Goal: Task Accomplishment & Management: Complete application form

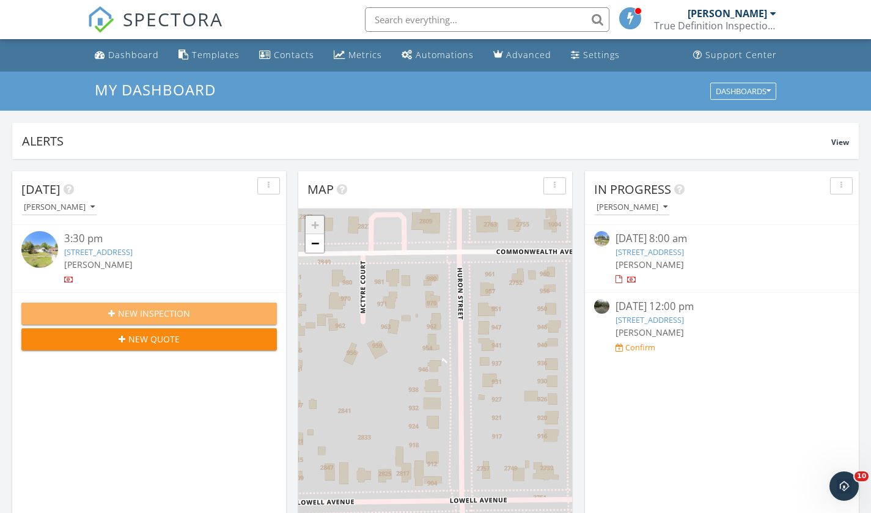
click at [219, 309] on div "New Inspection" at bounding box center [149, 313] width 236 height 13
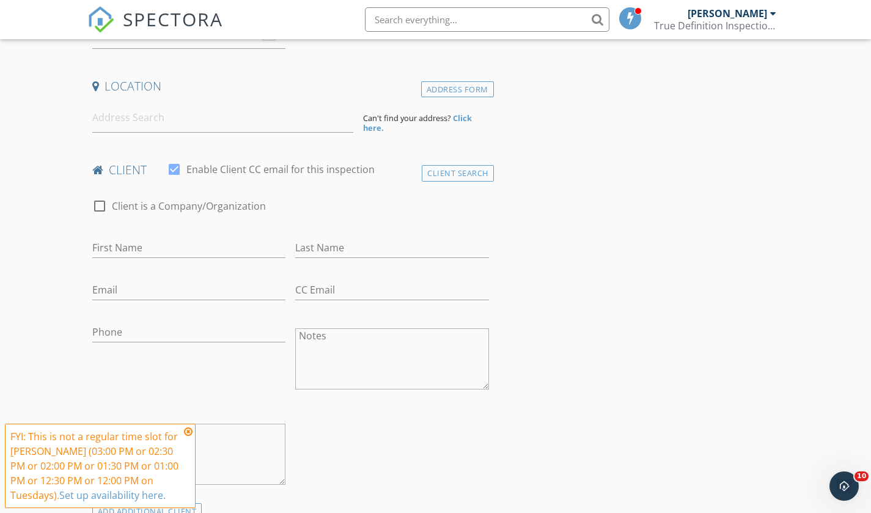
scroll to position [244, 0]
click at [187, 426] on icon at bounding box center [188, 431] width 9 height 10
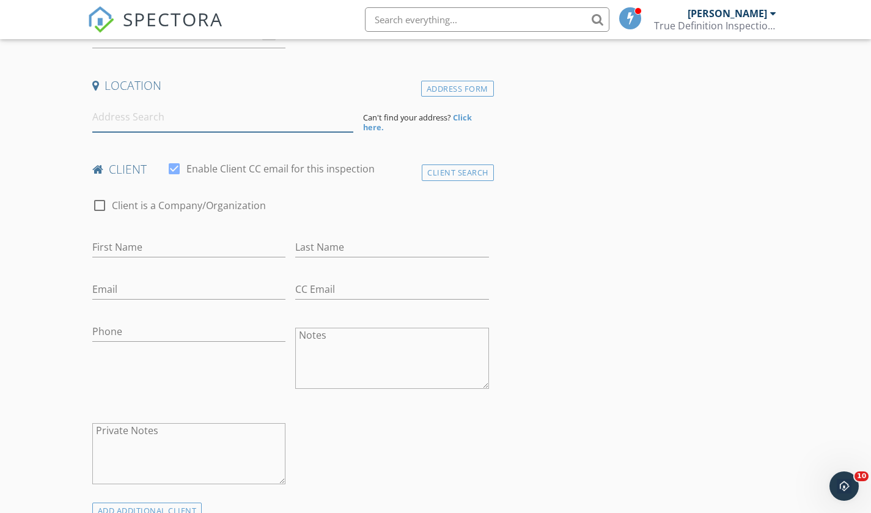
click at [138, 123] on input at bounding box center [222, 117] width 261 height 30
paste input "[STREET_ADDRESS][PERSON_NAME]"
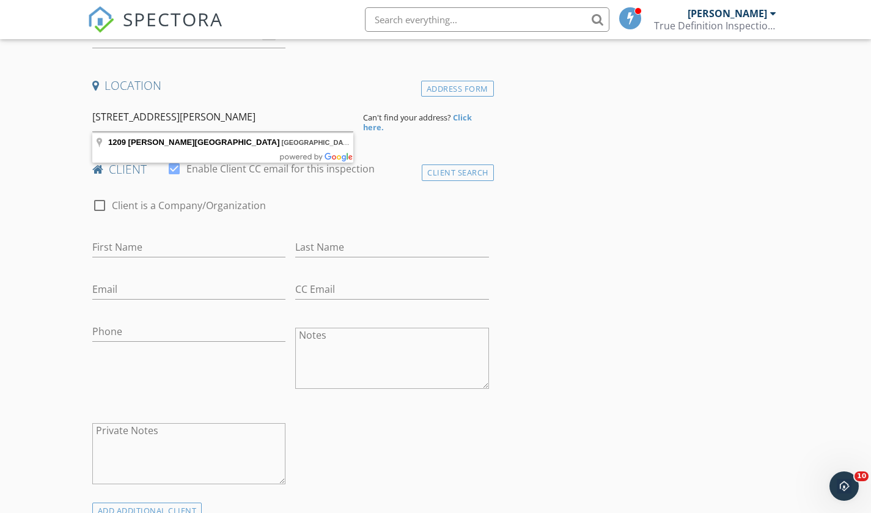
type input "[STREET_ADDRESS][PERSON_NAME]"
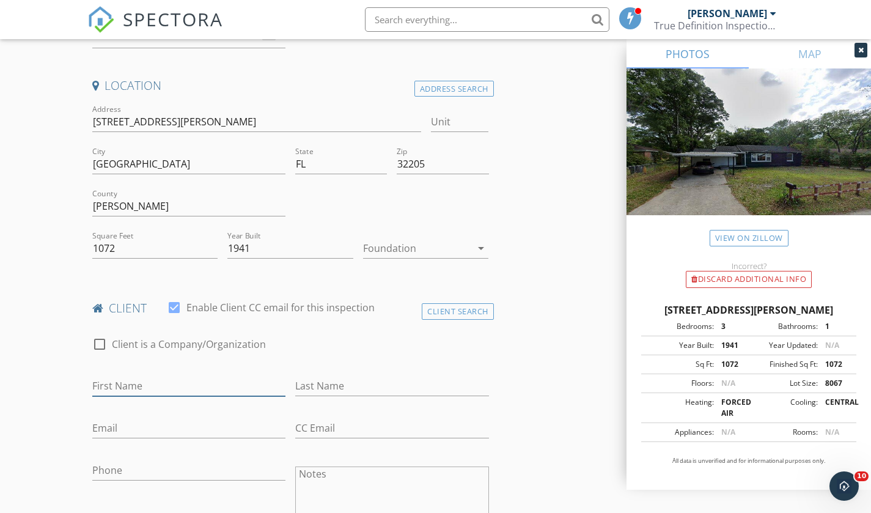
click at [135, 395] on input "First Name" at bounding box center [189, 386] width 194 height 20
type input "S"
type input "[PERSON_NAME]"
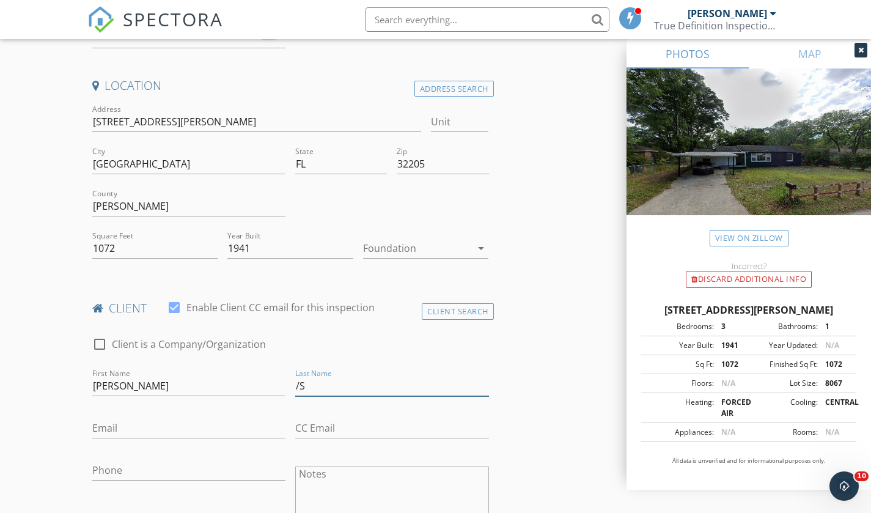
type input "/"
type input "[PERSON_NAME]"
click at [156, 425] on input "Email" at bounding box center [189, 428] width 194 height 20
paste input "mailto:maliksulllivan@gmail.com"
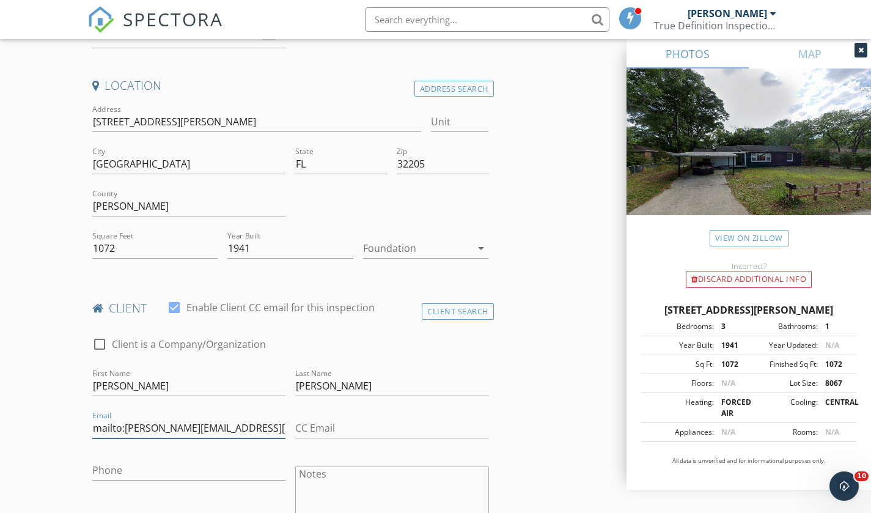
drag, startPoint x: 122, startPoint y: 432, endPoint x: 0, endPoint y: 421, distance: 122.7
type input "[EMAIL_ADDRESS][DOMAIN_NAME]"
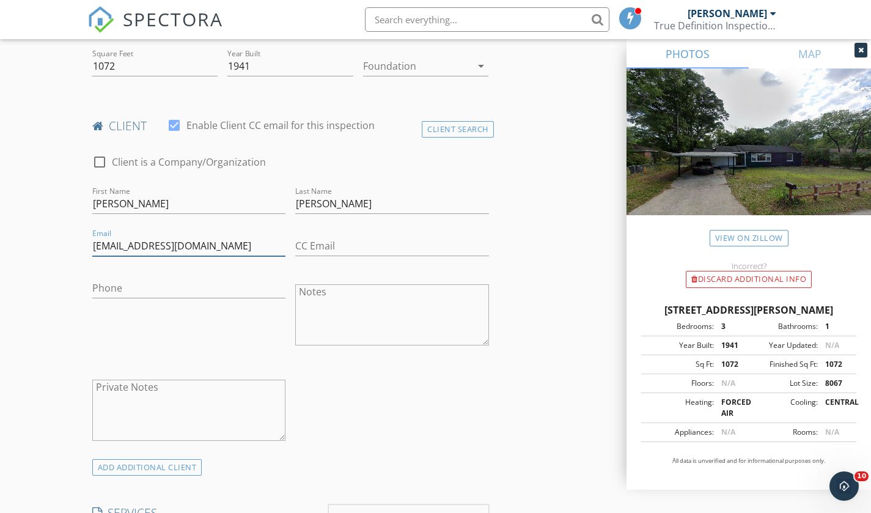
scroll to position [428, 0]
click at [141, 279] on input "Phone" at bounding box center [189, 287] width 194 height 20
paste input "[PHONE_NUMBER]"
type input "[PHONE_NUMBER]"
click at [384, 451] on div "check_box_outline_blank Client is a Company/Organization First Name Anthony Las…" at bounding box center [290, 299] width 406 height 316
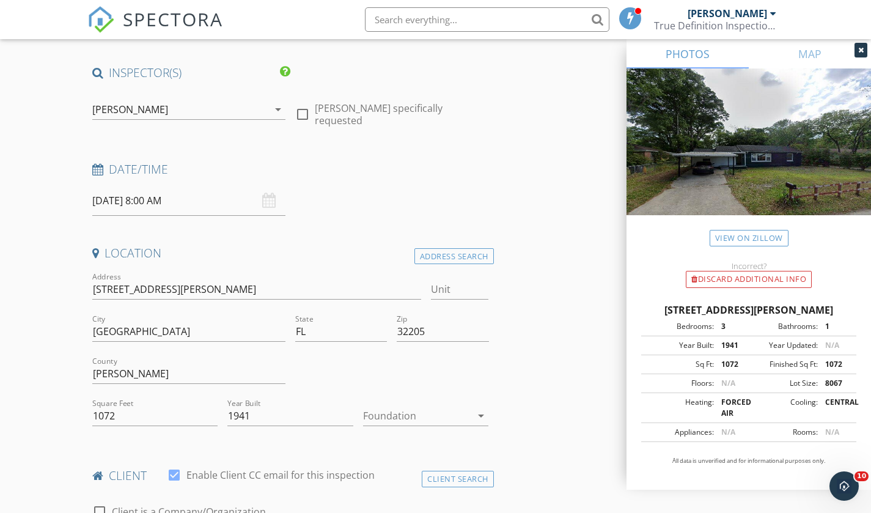
scroll to position [183, 0]
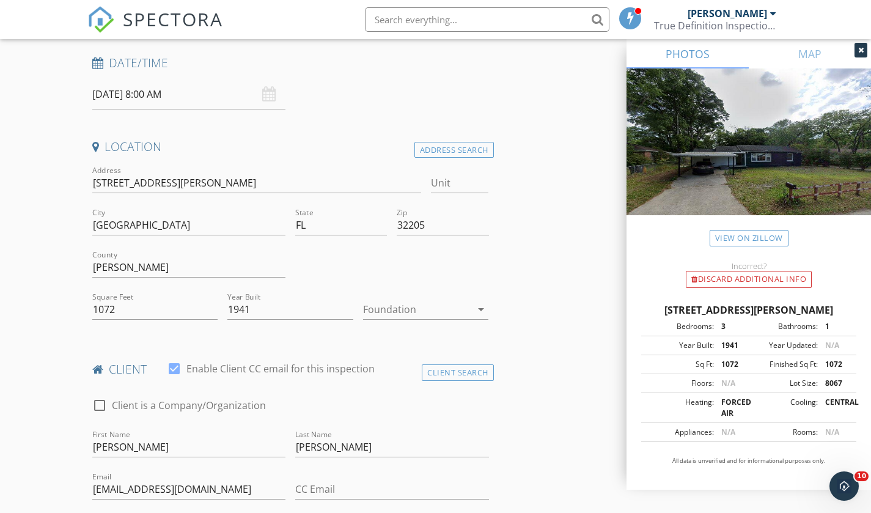
click at [433, 313] on div at bounding box center [417, 309] width 109 height 20
click at [412, 402] on div "Crawlspace" at bounding box center [426, 402] width 106 height 15
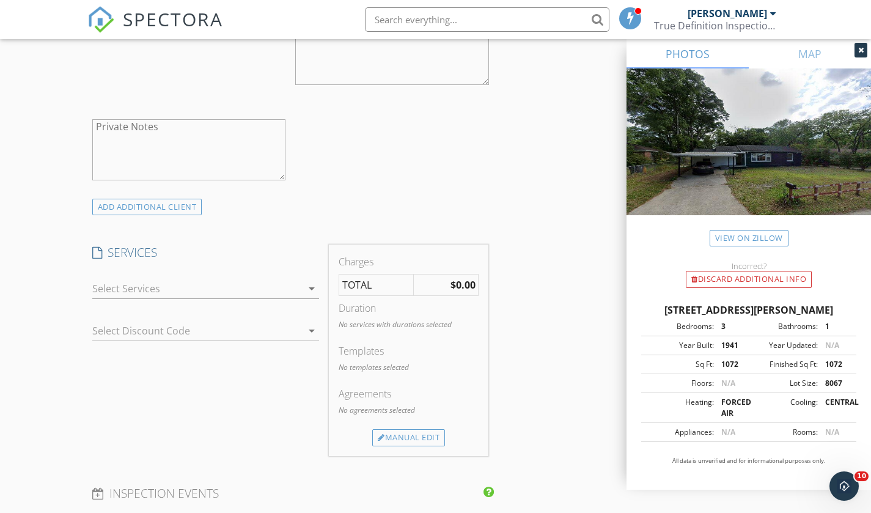
scroll to position [733, 0]
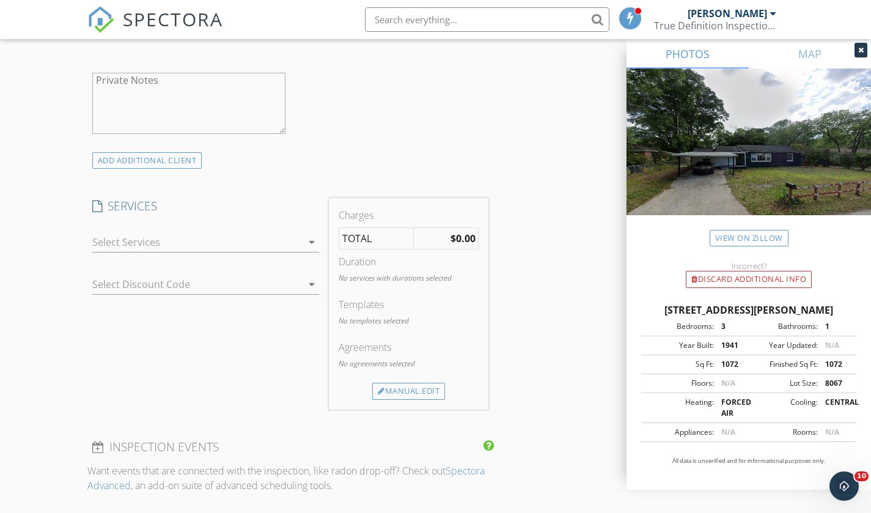
click at [308, 239] on icon "arrow_drop_down" at bounding box center [311, 242] width 15 height 15
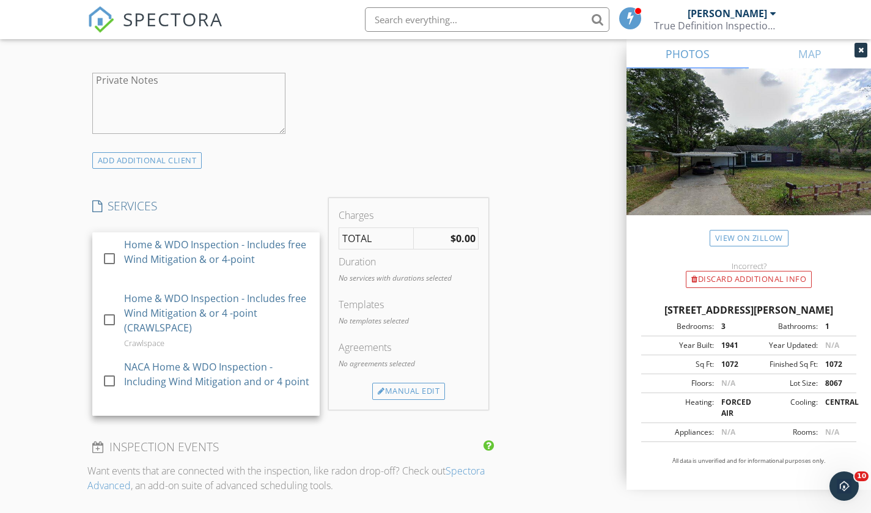
click at [115, 326] on div at bounding box center [109, 319] width 21 height 21
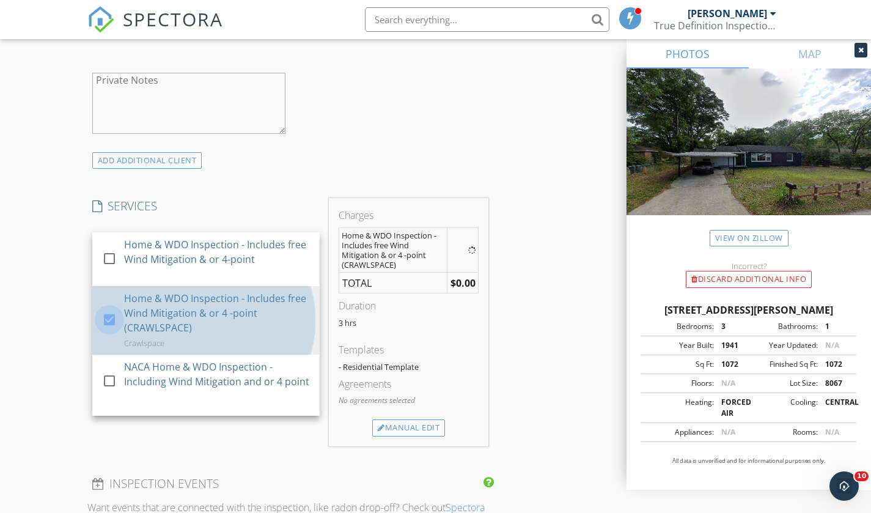
checkbox input "false"
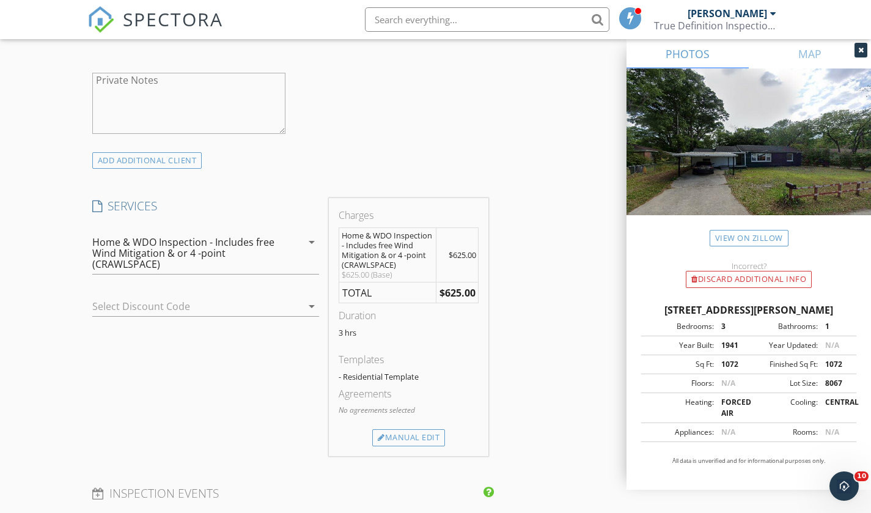
click at [224, 308] on div at bounding box center [188, 306] width 193 height 20
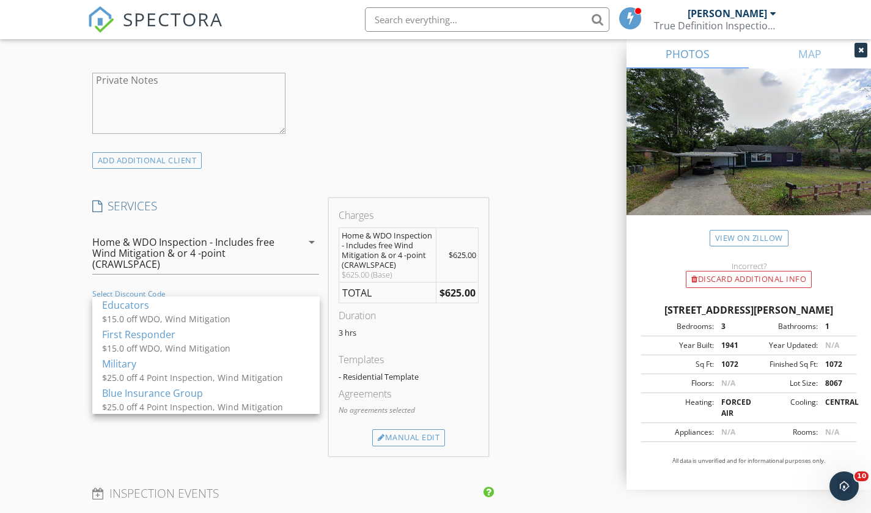
click at [213, 375] on div "$25.0 off 4 Point Inspection, Wind Mitigation" at bounding box center [206, 377] width 208 height 13
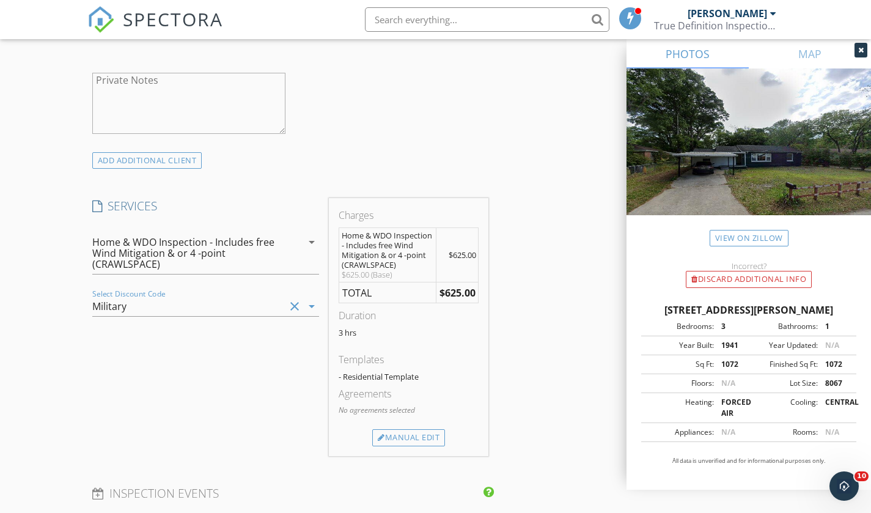
click at [263, 378] on div "SERVICES check_box_outline_blank Home & WDO Inspection - Includes free Wind Mit…" at bounding box center [205, 327] width 237 height 258
click at [424, 433] on div "Manual Edit" at bounding box center [408, 437] width 73 height 17
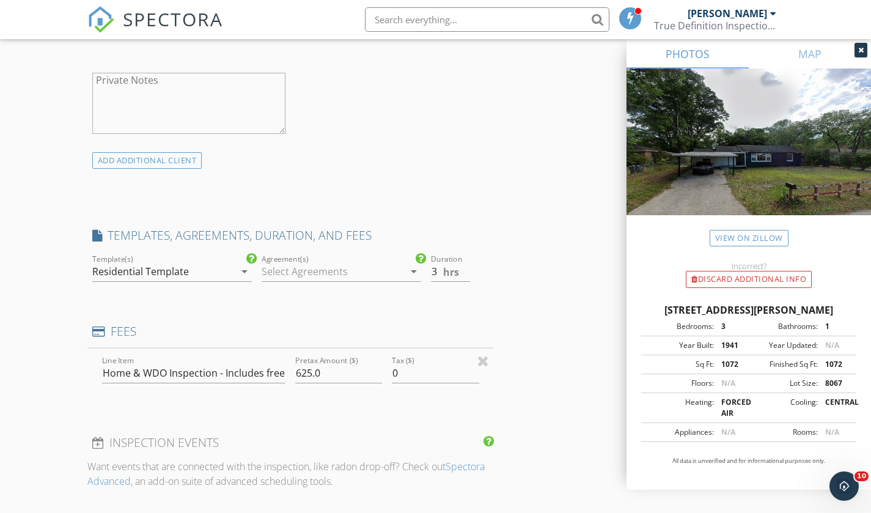
click at [424, 433] on div "INSPECTOR(S) check_box Antwan Richardson PRIMARY Antwan Richardson arrow_drop_d…" at bounding box center [290, 485] width 406 height 2153
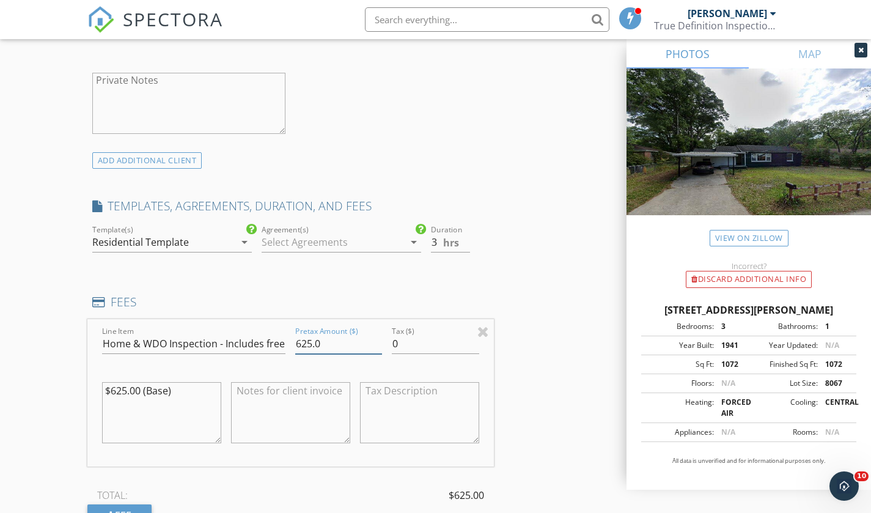
click at [337, 343] on input "625.0" at bounding box center [338, 344] width 87 height 20
type input "600.00"
click at [367, 236] on div at bounding box center [332, 242] width 142 height 20
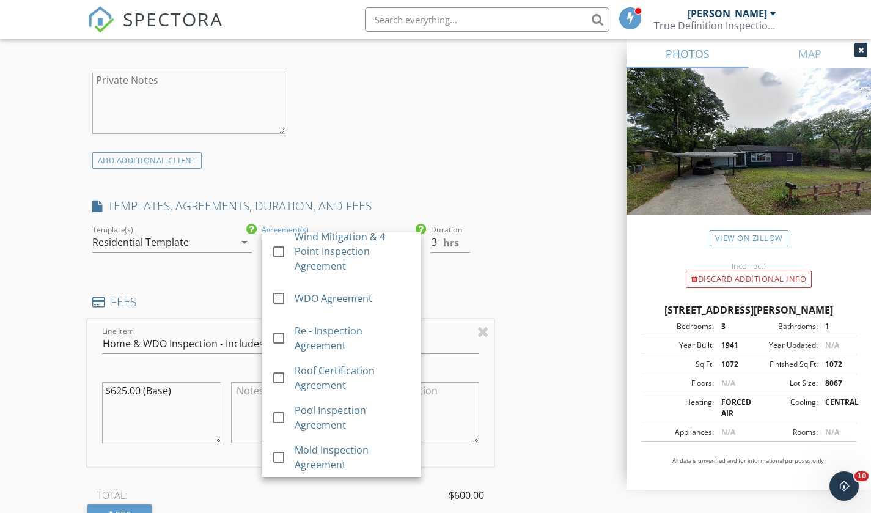
scroll to position [480, 0]
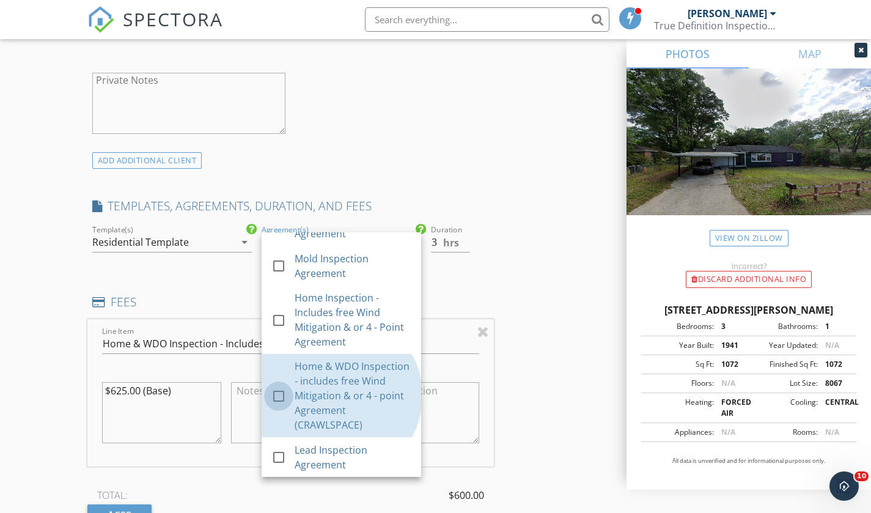
click at [278, 393] on div at bounding box center [278, 395] width 21 height 21
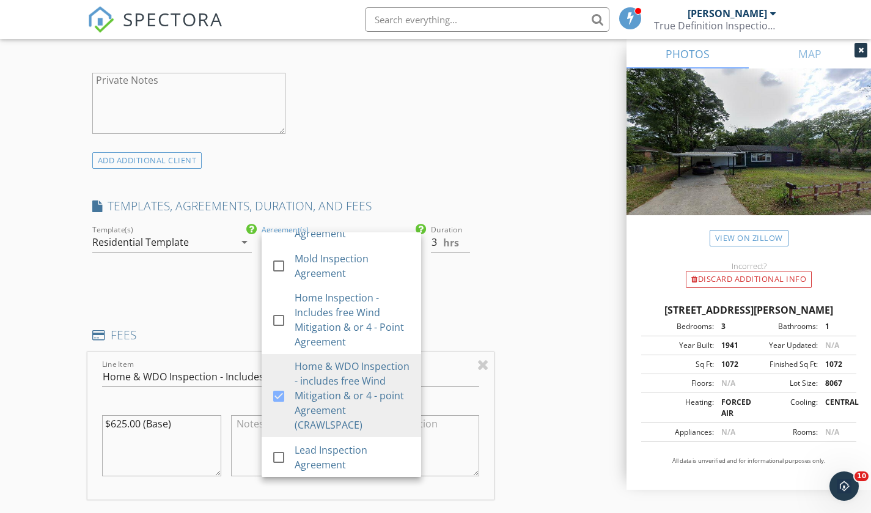
click at [489, 287] on div "Duration 3 hrs" at bounding box center [460, 259] width 68 height 75
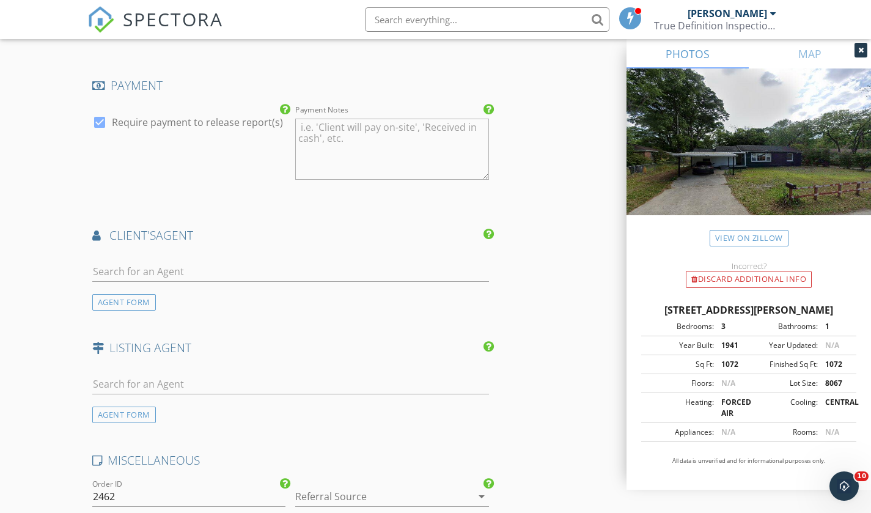
scroll to position [1405, 0]
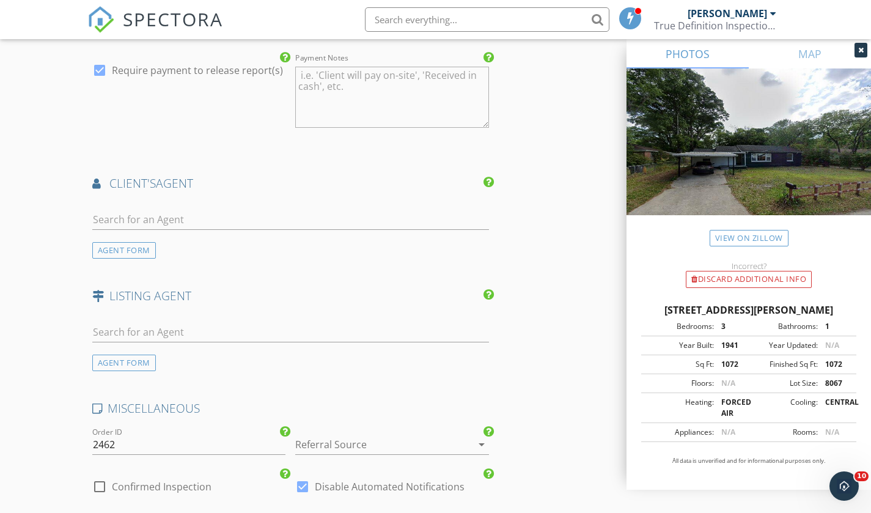
click at [98, 487] on div at bounding box center [99, 486] width 21 height 21
checkbox input "true"
click at [300, 487] on div at bounding box center [302, 486] width 21 height 21
checkbox input "false"
click at [144, 216] on input "text" at bounding box center [290, 220] width 396 height 20
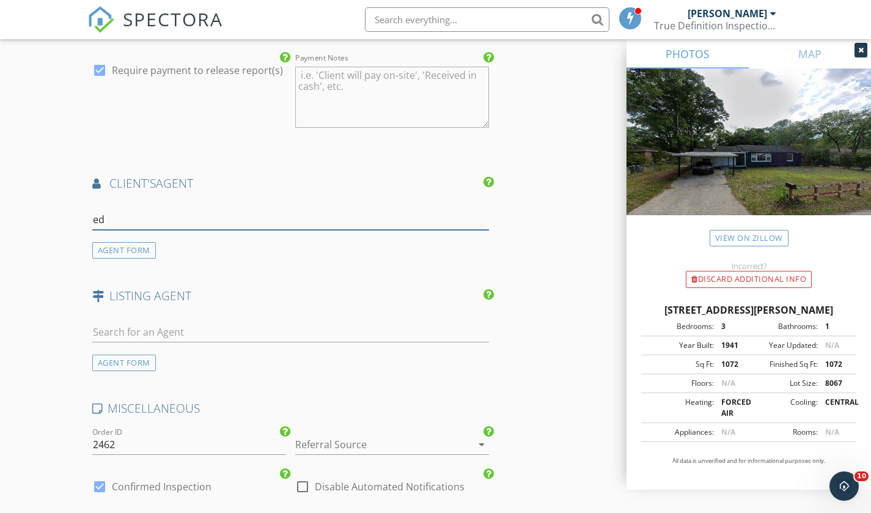
type input "e"
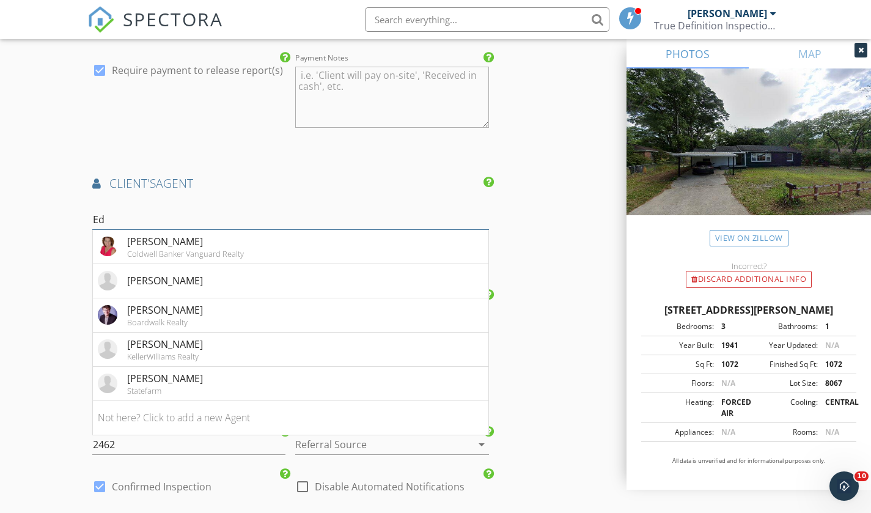
type input "Ed"
click at [216, 317] on li "Ed Pennington Boardwalk Realty" at bounding box center [290, 315] width 395 height 34
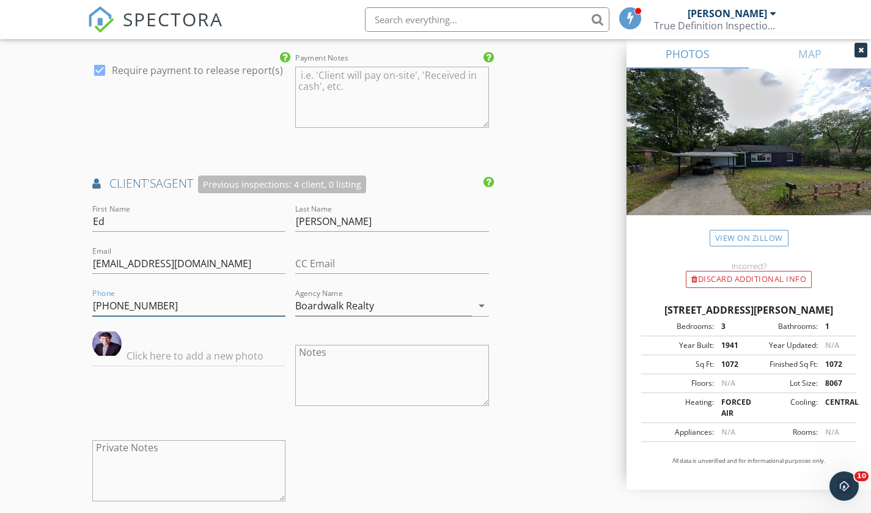
drag, startPoint x: 175, startPoint y: 308, endPoint x: 0, endPoint y: 304, distance: 174.8
click at [0, 304] on div "New Inspection Click here to use the New Order Form INSPECTOR(S) check_box Antw…" at bounding box center [435, 52] width 871 height 2773
paste input "849-6925"
type input "[PHONE_NUMBER]"
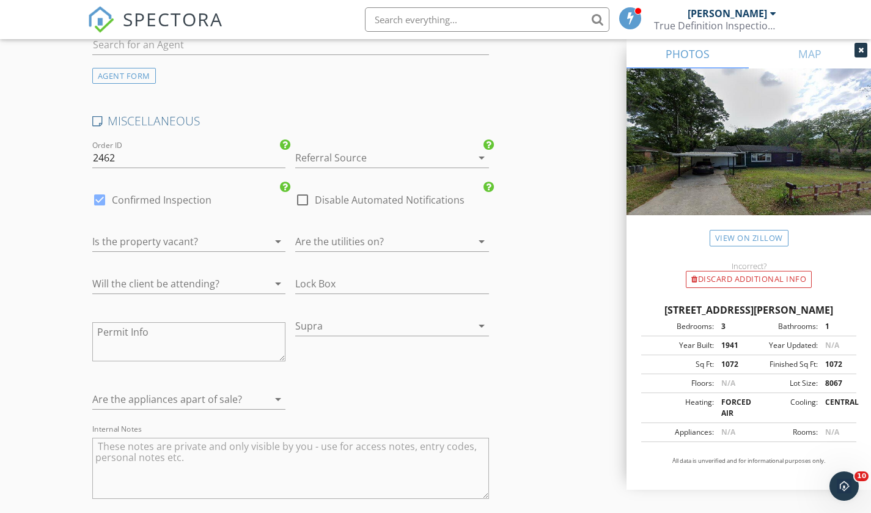
scroll to position [2016, 0]
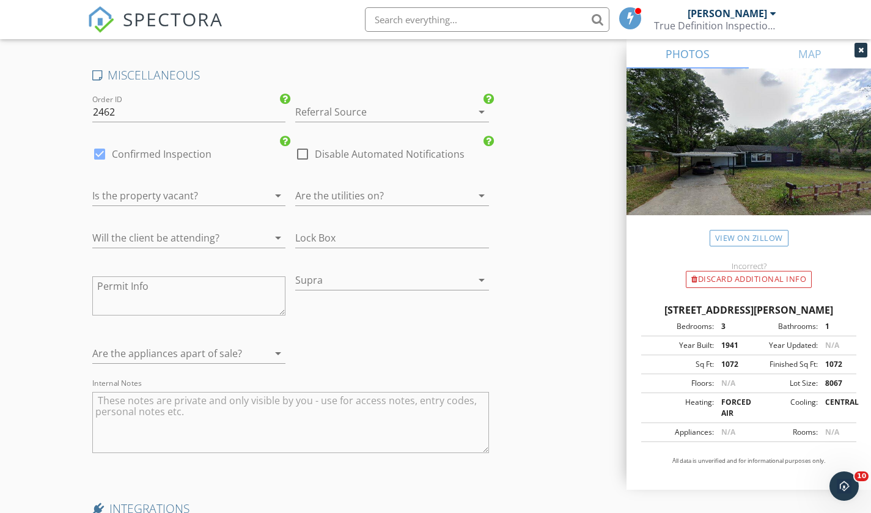
click at [364, 197] on div at bounding box center [374, 196] width 159 height 20
click at [347, 206] on div "Yes" at bounding box center [392, 199] width 174 height 15
click at [227, 236] on div at bounding box center [171, 238] width 159 height 20
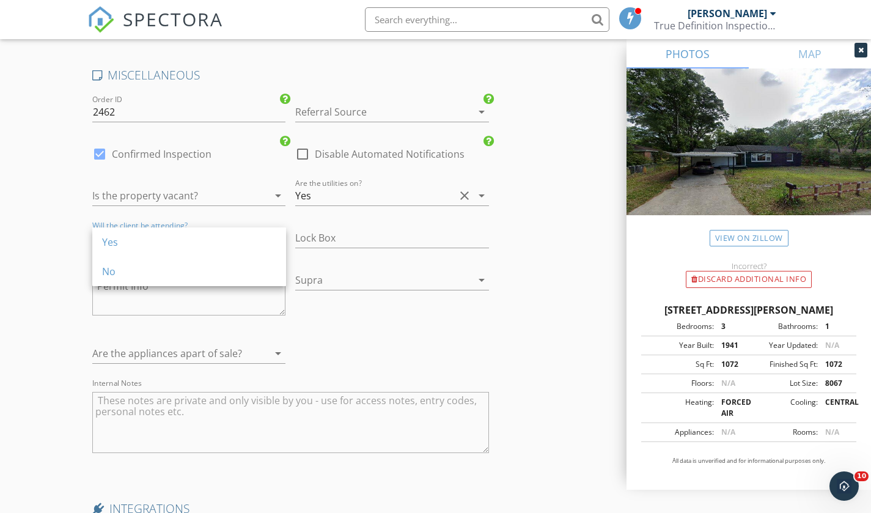
click at [204, 273] on div "No" at bounding box center [189, 271] width 174 height 15
click at [141, 290] on textarea at bounding box center [189, 295] width 194 height 39
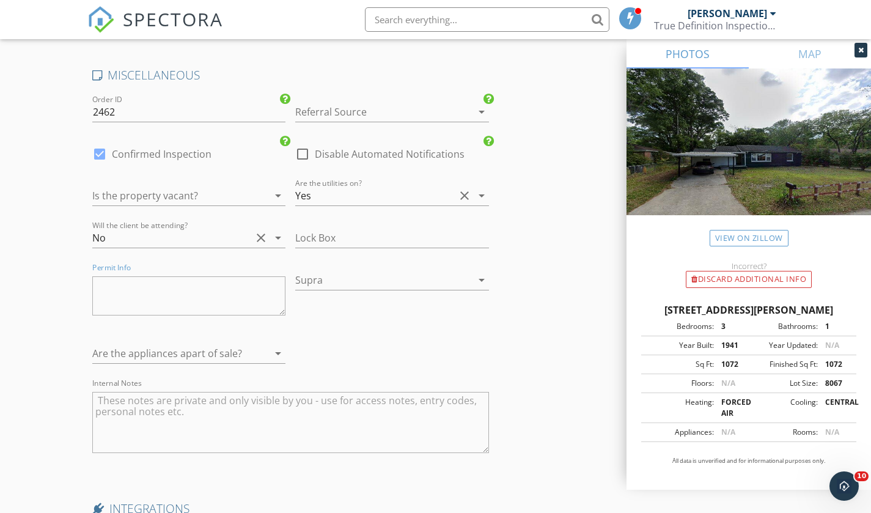
paste textarea "Building - 04/14/2015 Plumbing - 03/28/2015 Building- 01/15/2015 Re Roof - 01/2…"
click at [225, 293] on textarea "Building - 04/14/2015 Plumbing - 03/28/2015 Building- 01/15/2015 Re Roof - 01/2…" at bounding box center [189, 295] width 194 height 39
click at [226, 302] on textarea "Building - 04/14/2015 Plumbing - 03/28/2015 Building- 01/15/2015 Re Roof - 01/2…" at bounding box center [189, 295] width 194 height 39
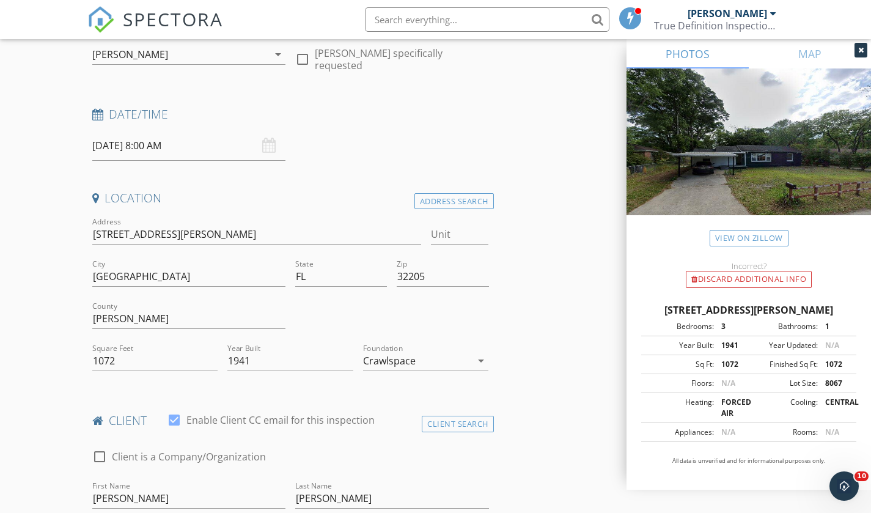
scroll to position [0, 0]
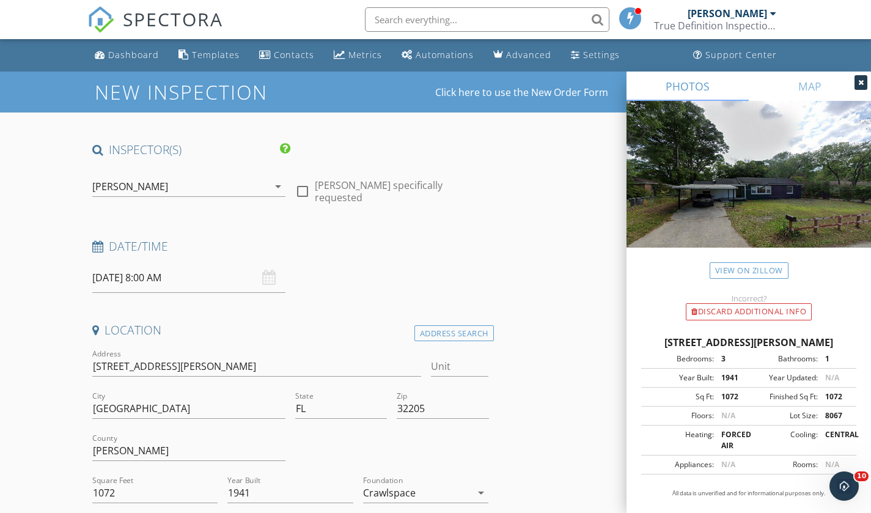
type textarea "Building - [DATE] Plumbing - [DATE] Building- [DATE] Re Roof - [DATE]"
drag, startPoint x: 270, startPoint y: 277, endPoint x: 263, endPoint y: 277, distance: 6.7
click at [271, 277] on div "09/30/2025 8:00 AM" at bounding box center [189, 278] width 194 height 30
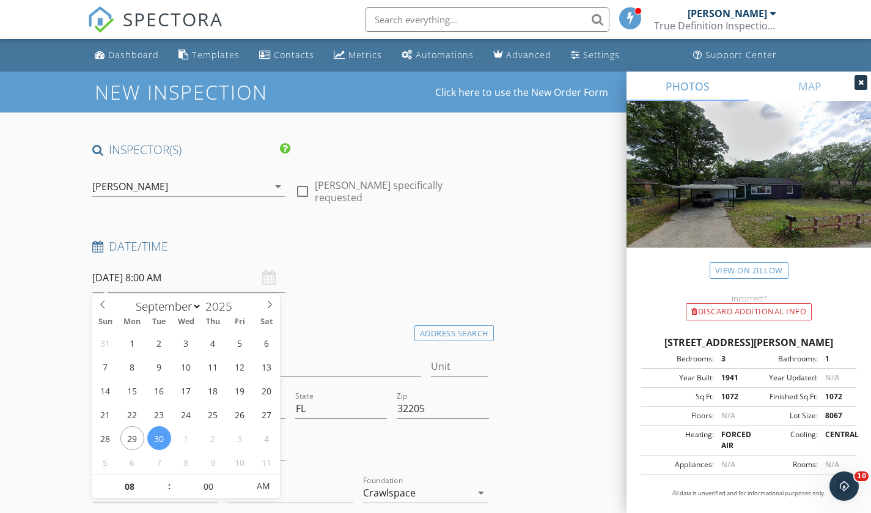
click at [209, 279] on input "09/30/2025 8:00 AM" at bounding box center [189, 278] width 194 height 30
select select "9"
type input "10/01/2025 8:00 AM"
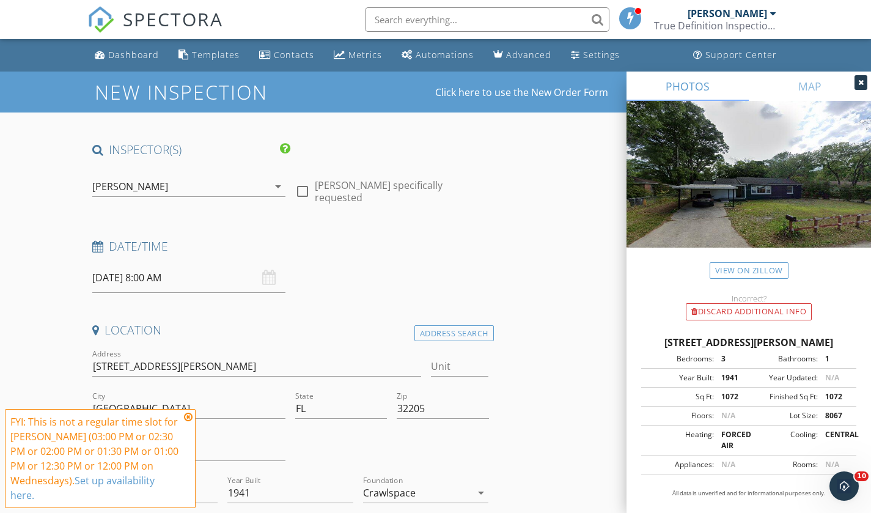
click at [188, 416] on icon at bounding box center [188, 417] width 9 height 10
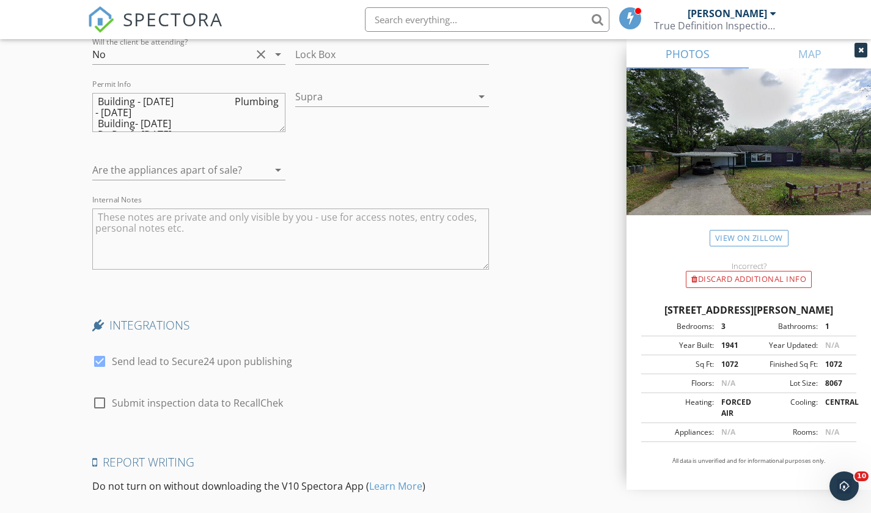
scroll to position [1955, 0]
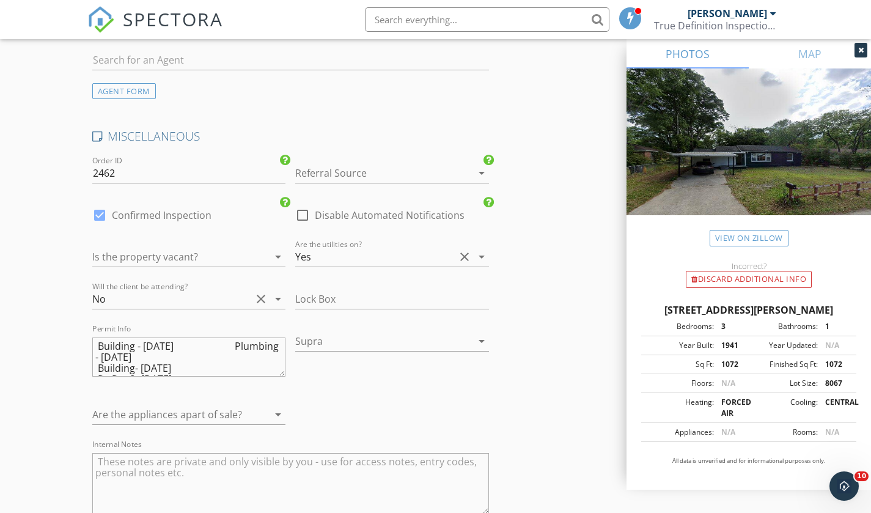
click at [324, 340] on div at bounding box center [374, 341] width 159 height 20
click at [331, 343] on div "Yes" at bounding box center [392, 345] width 174 height 15
click at [182, 466] on textarea "Internal Notes" at bounding box center [290, 483] width 396 height 61
paste textarea "Supra lockbox on the water spigot. There is a door code inside the Supra box."
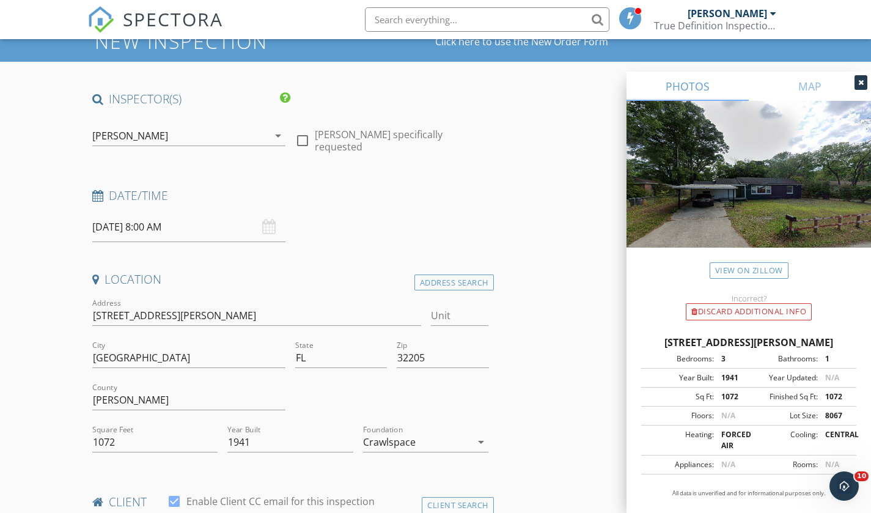
scroll to position [0, 0]
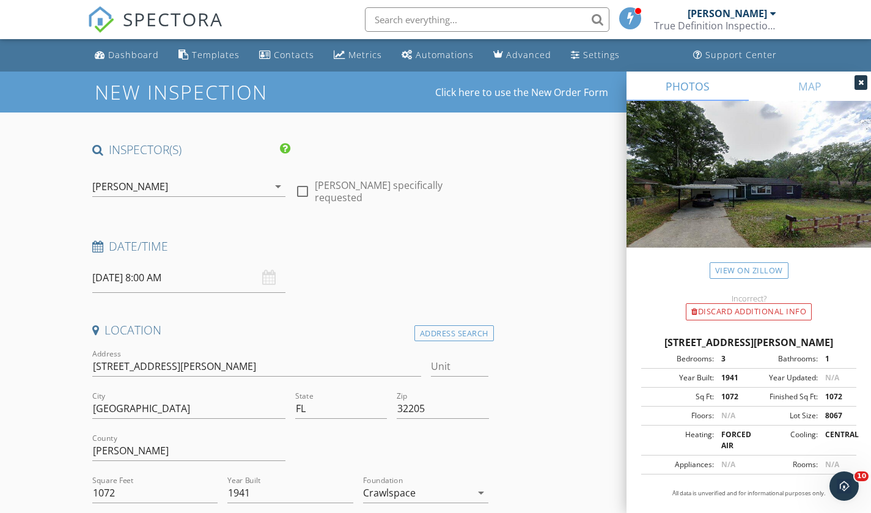
type textarea "Supra lockbox on the water spigot. There is a door code inside the Supra box."
click at [115, 278] on input "10/01/2025 8:00 AM" at bounding box center [189, 278] width 194 height 30
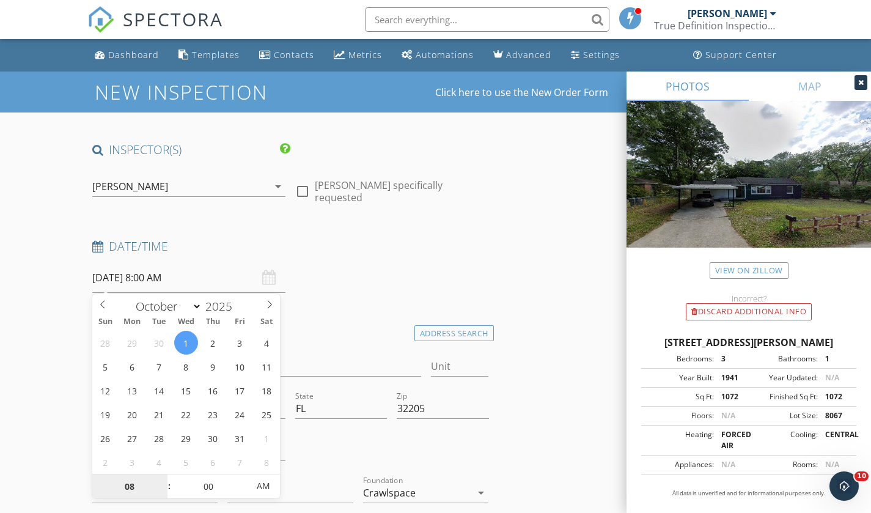
type input "10/06/2025 8:00 AM"
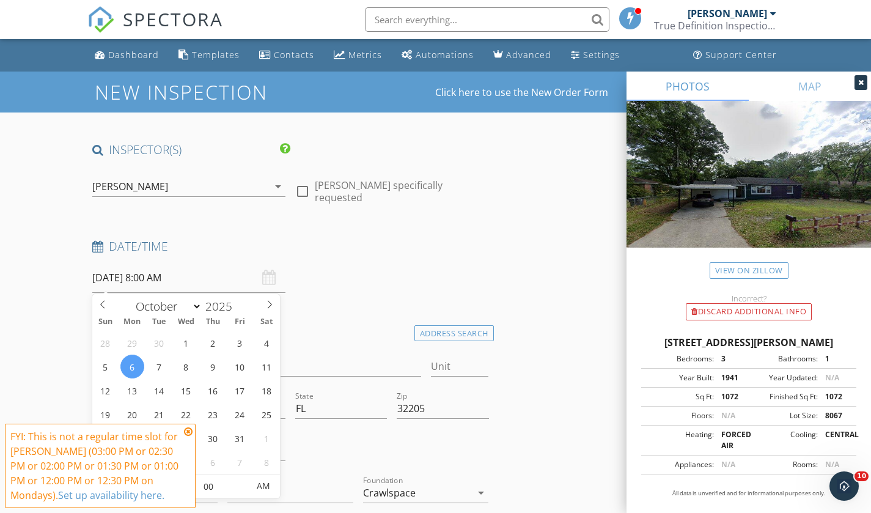
click at [190, 429] on icon at bounding box center [188, 431] width 9 height 10
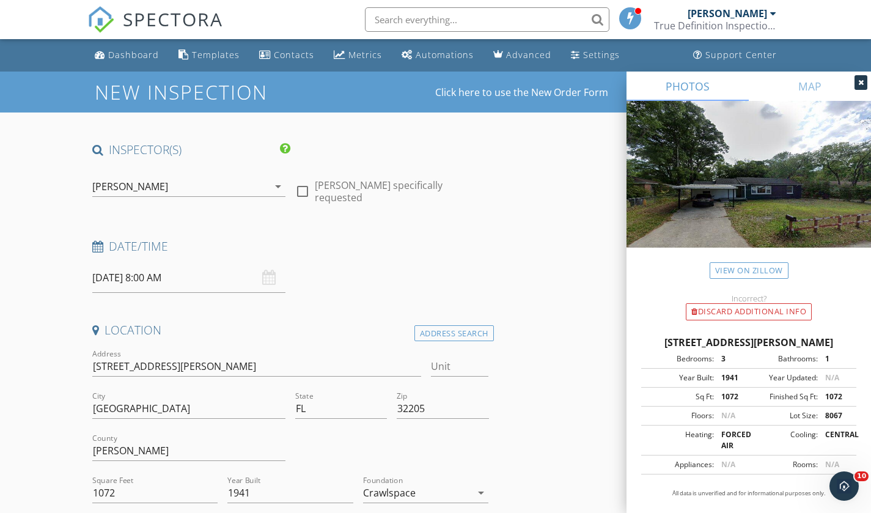
click at [172, 277] on input "10/06/2025 8:00 AM" at bounding box center [189, 278] width 194 height 30
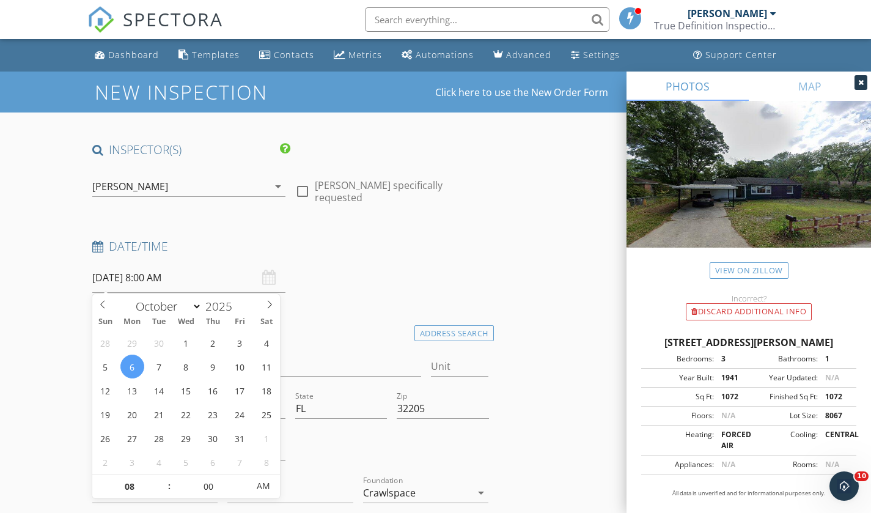
type input "09"
type input "10/06/2025 9:00 AM"
click at [162, 478] on span at bounding box center [163, 480] width 9 height 12
type input "10"
type input "10/06/2025 10:00 AM"
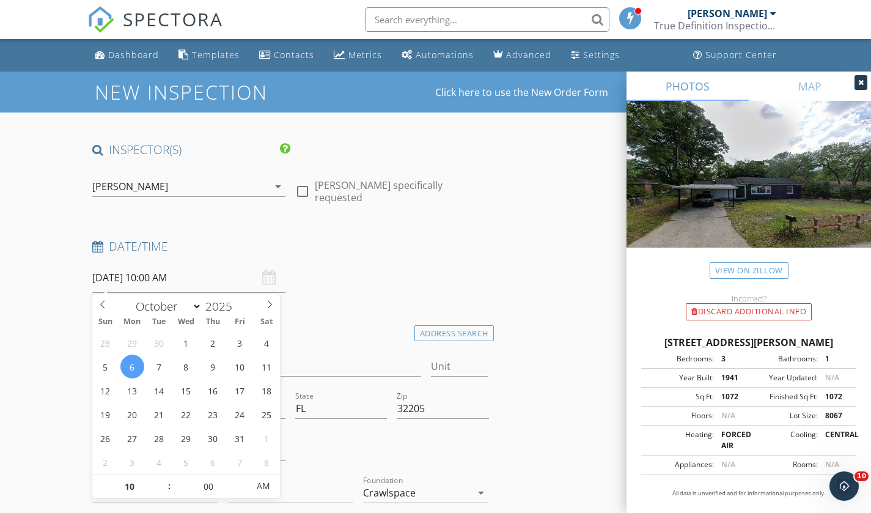
click at [162, 478] on span at bounding box center [163, 480] width 9 height 12
type input "11"
type input "10/06/2025 11:00 AM"
click at [162, 478] on span at bounding box center [163, 480] width 9 height 12
type input "12"
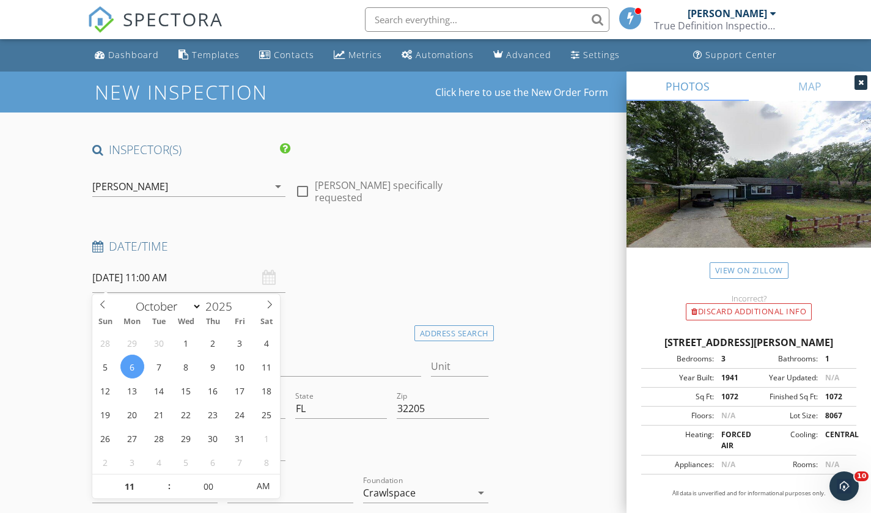
type input "10/06/2025 12:00 PM"
click at [162, 478] on span at bounding box center [163, 480] width 9 height 12
type input "05"
type input "10/06/2025 12:05 PM"
click at [243, 477] on span at bounding box center [242, 480] width 9 height 12
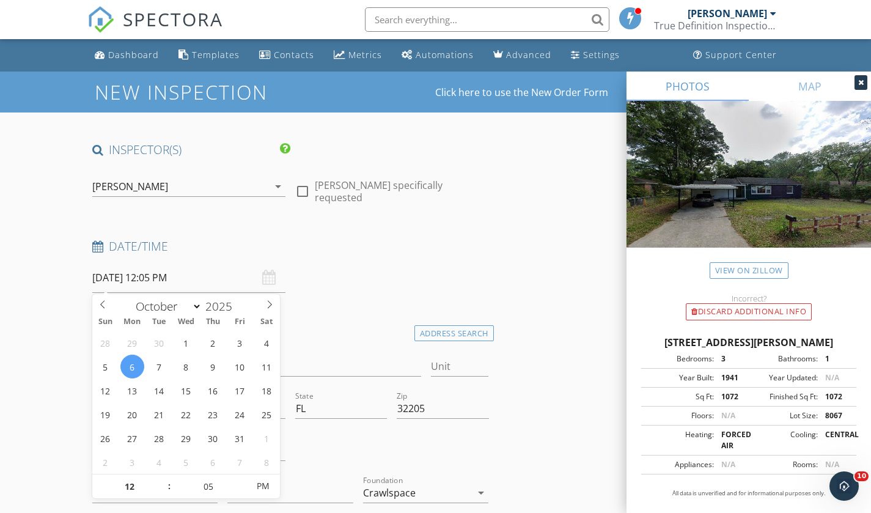
type input "10"
type input "10/06/2025 12:10 PM"
click at [243, 477] on span at bounding box center [242, 480] width 9 height 12
type input "15"
type input "10/06/2025 12:15 PM"
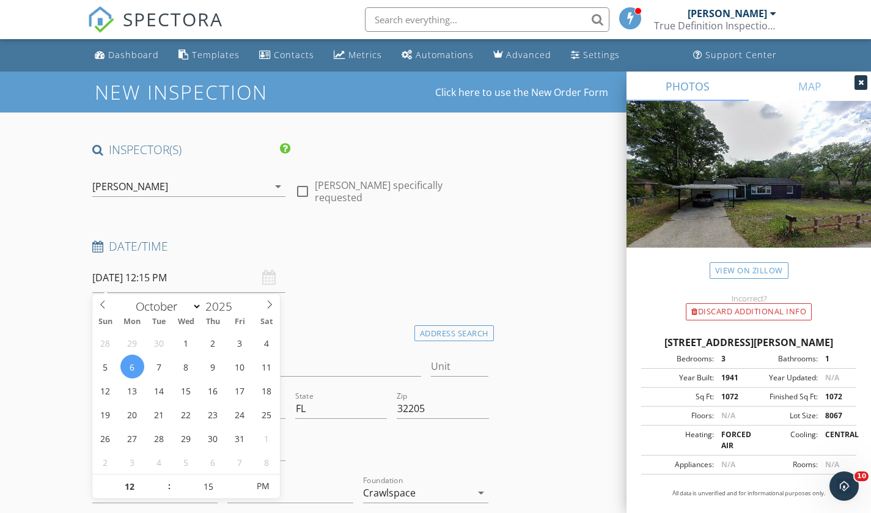
click at [243, 477] on span at bounding box center [242, 480] width 9 height 12
type input "20"
type input "10/06/2025 12:20 PM"
click at [243, 477] on span at bounding box center [242, 480] width 9 height 12
type input "25"
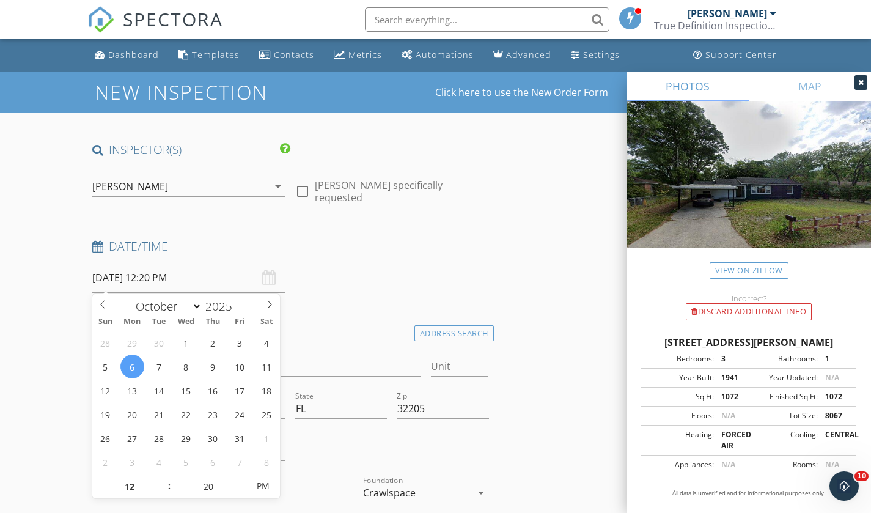
type input "10/06/2025 12:25 PM"
click at [243, 477] on span at bounding box center [242, 480] width 9 height 12
type input "30"
type input "[DATE] 12:30 PM"
click at [243, 477] on span at bounding box center [242, 480] width 9 height 12
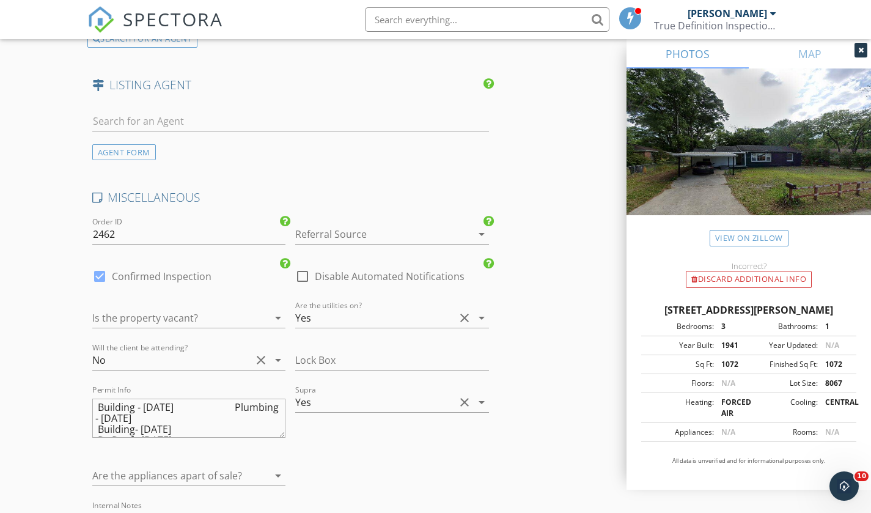
scroll to position [2077, 0]
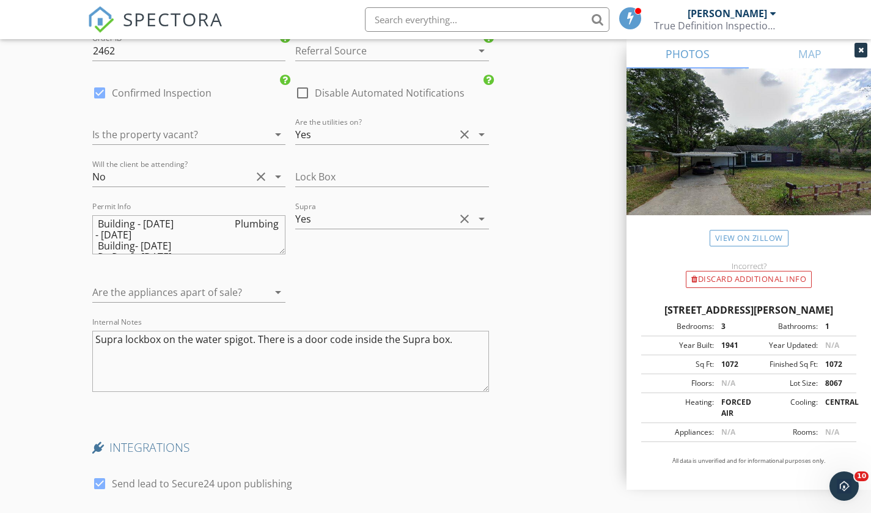
click at [207, 133] on div at bounding box center [171, 135] width 159 height 20
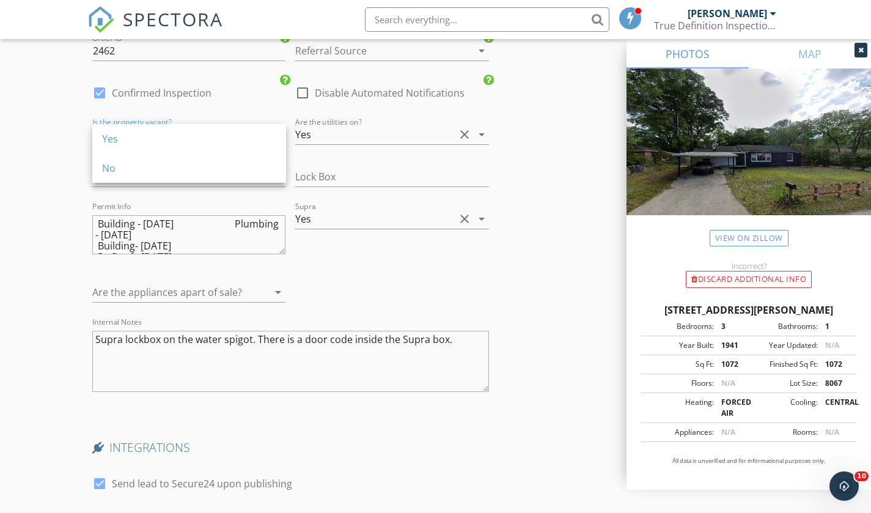
click at [158, 170] on div "No" at bounding box center [189, 168] width 174 height 15
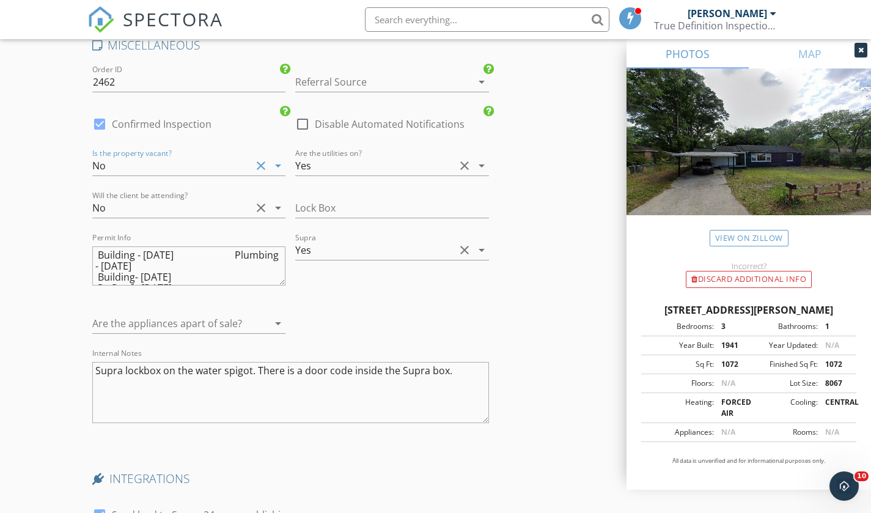
scroll to position [2016, 0]
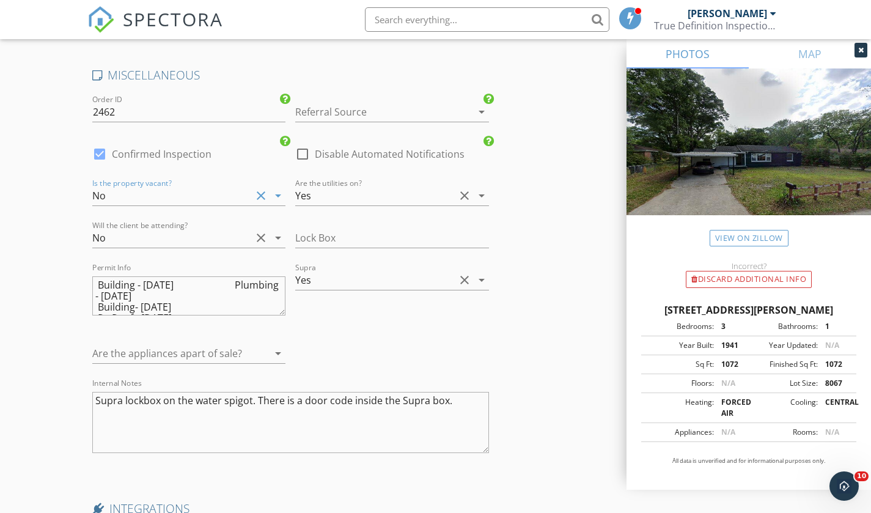
click at [159, 195] on div "No" at bounding box center [171, 196] width 159 height 20
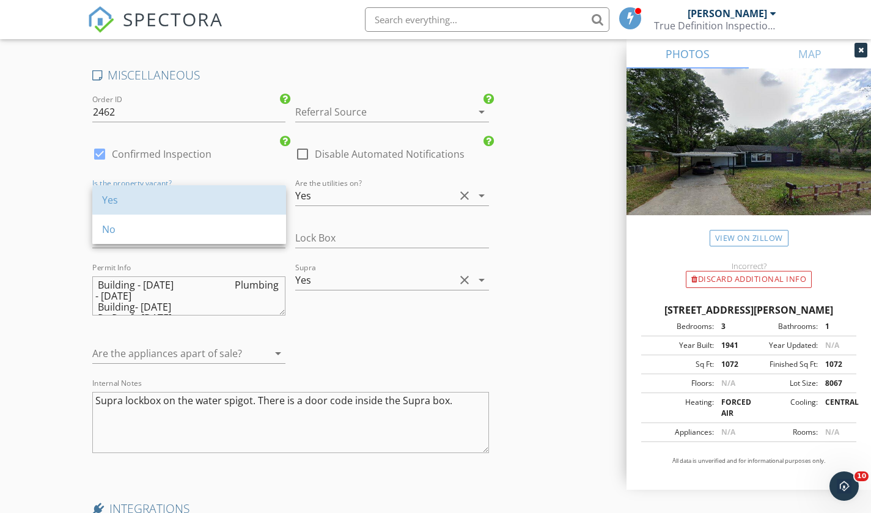
click at [134, 206] on div "Yes" at bounding box center [189, 199] width 174 height 15
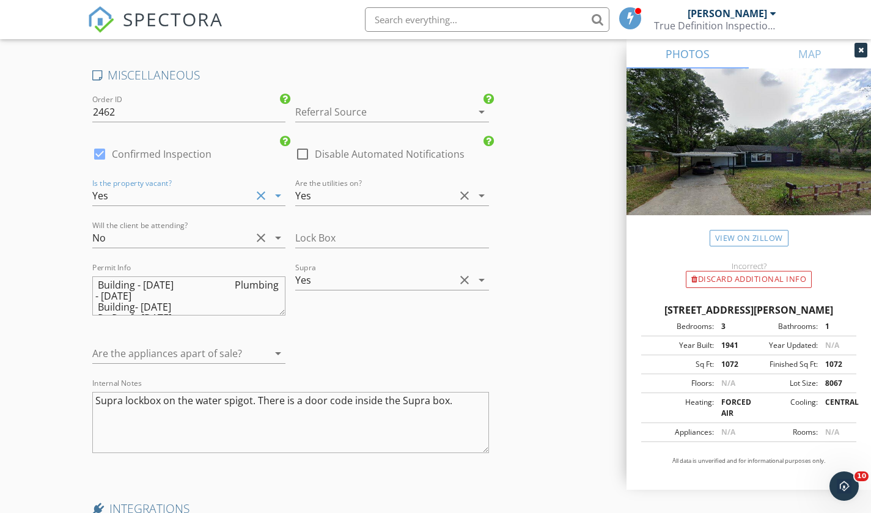
scroll to position [2331, 0]
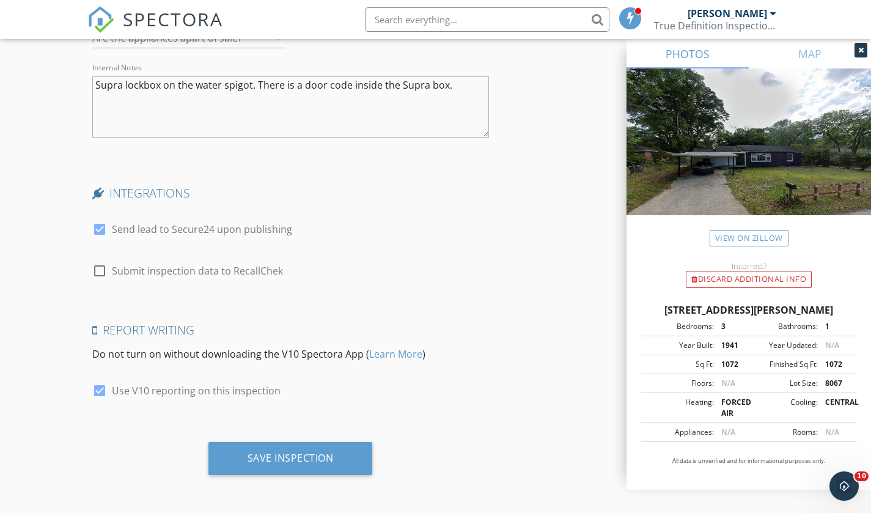
click at [286, 469] on div "Save Inspection" at bounding box center [290, 458] width 164 height 33
